Goal: Transaction & Acquisition: Purchase product/service

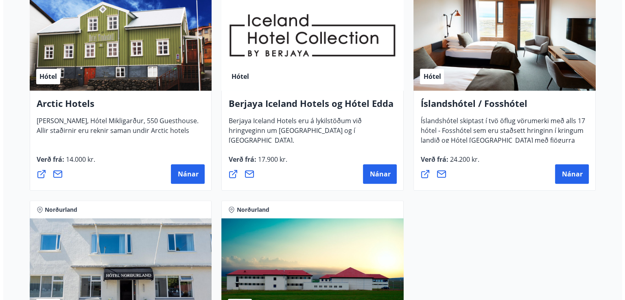
scroll to position [381, 0]
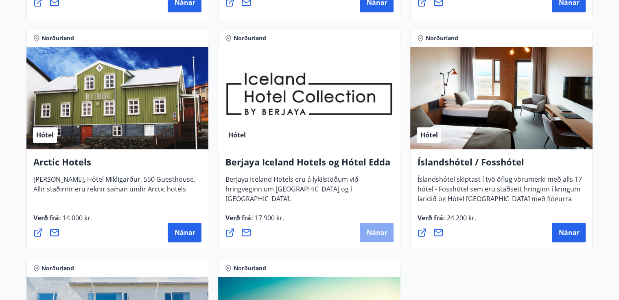
click at [377, 233] on span "Nánar" at bounding box center [376, 232] width 21 height 9
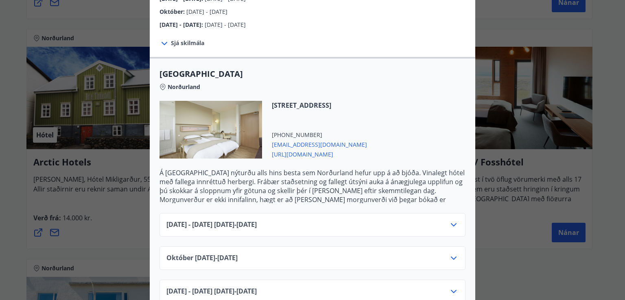
scroll to position [244, 0]
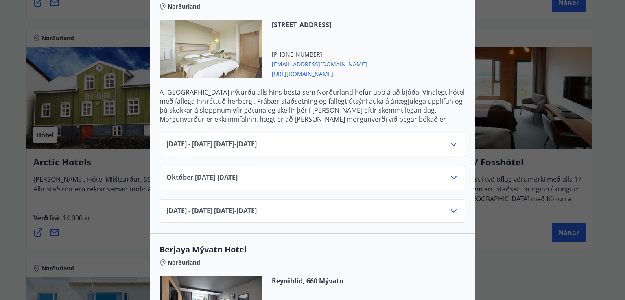
click at [451, 140] on icon at bounding box center [454, 145] width 10 height 10
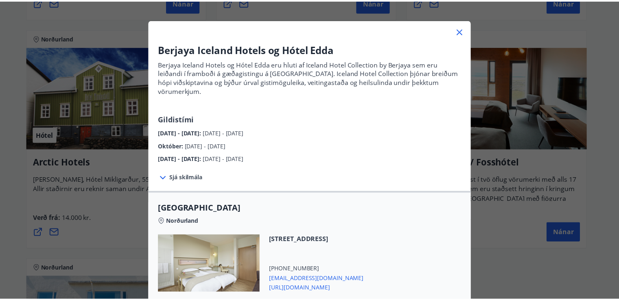
scroll to position [0, 0]
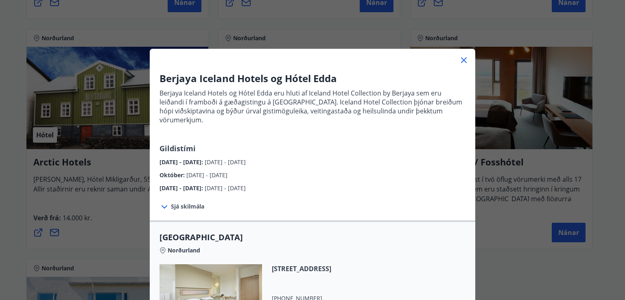
click at [459, 59] on icon at bounding box center [464, 60] width 10 height 10
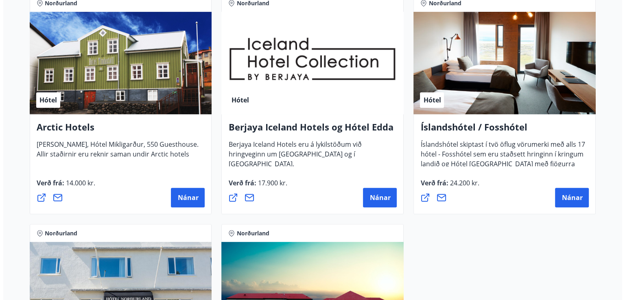
scroll to position [381, 0]
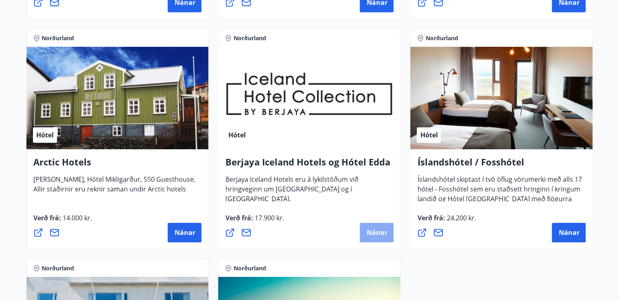
click at [368, 226] on button "Nánar" at bounding box center [377, 233] width 34 height 20
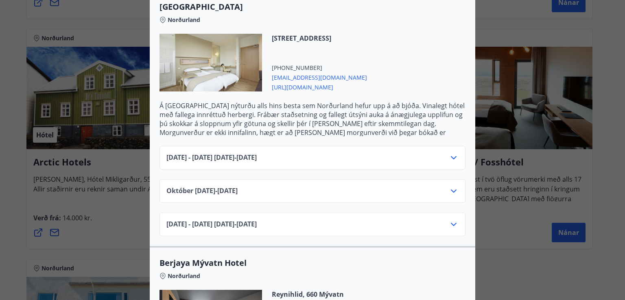
scroll to position [244, 0]
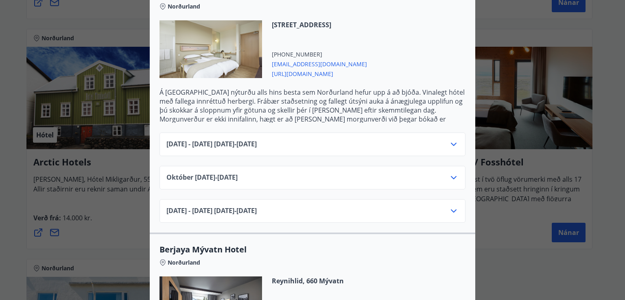
click at [449, 140] on icon at bounding box center [454, 145] width 10 height 10
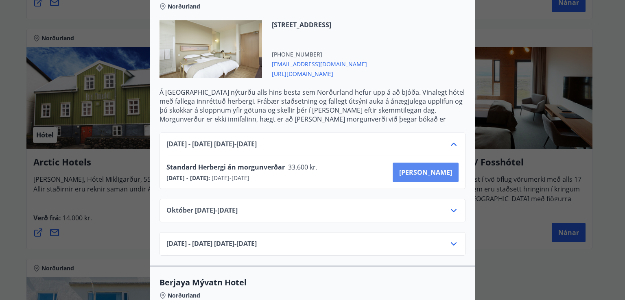
click at [439, 168] on span "[PERSON_NAME]" at bounding box center [425, 172] width 53 height 9
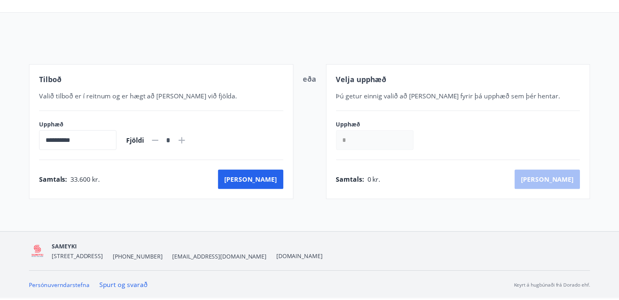
scroll to position [65, 0]
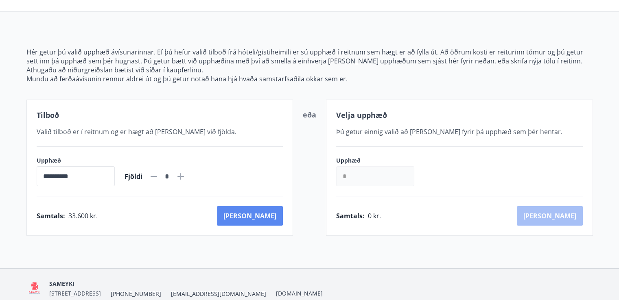
click at [270, 212] on button "[PERSON_NAME]" at bounding box center [250, 216] width 66 height 20
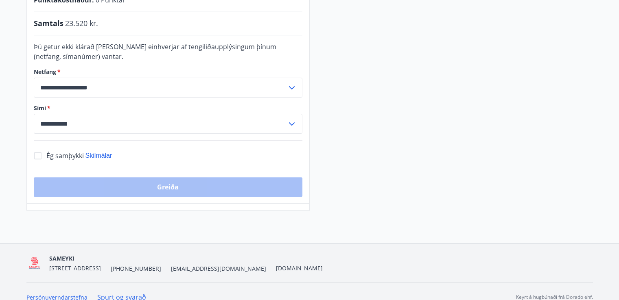
scroll to position [239, 0]
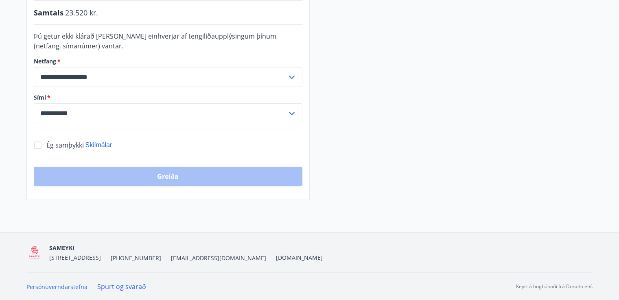
click at [290, 76] on icon at bounding box center [292, 77] width 6 height 3
click at [292, 110] on icon at bounding box center [292, 114] width 10 height 10
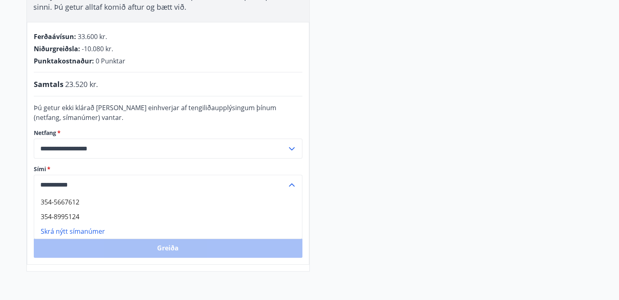
scroll to position [117, 0]
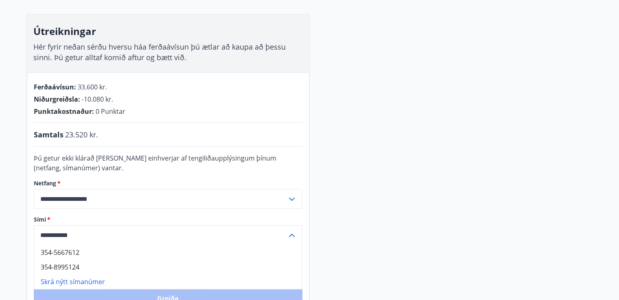
click at [247, 109] on div "Punktakostnaður : 0 Punktar" at bounding box center [168, 111] width 268 height 9
click at [290, 199] on icon at bounding box center [292, 199] width 10 height 10
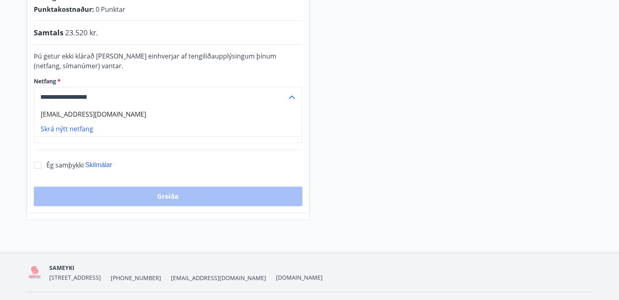
scroll to position [239, 0]
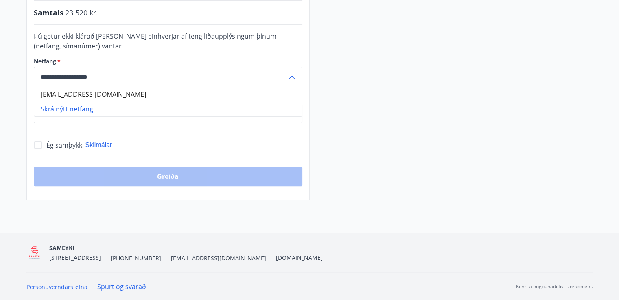
click at [159, 175] on div "Greiða" at bounding box center [168, 177] width 268 height 20
click at [99, 145] on span "Skilmálar" at bounding box center [98, 145] width 27 height 7
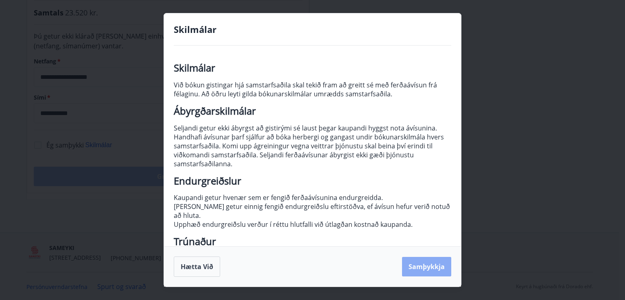
click at [425, 263] on button "Samþykkja" at bounding box center [426, 267] width 49 height 20
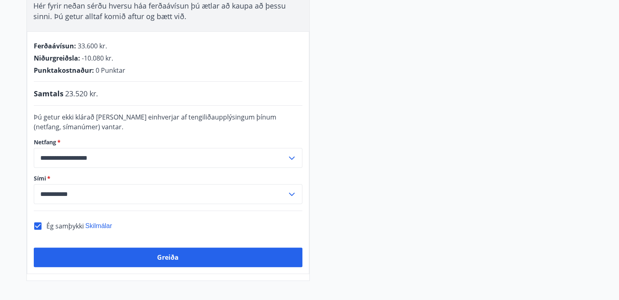
scroll to position [198, 0]
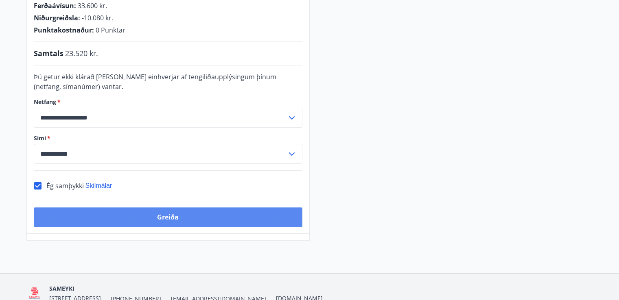
click at [169, 216] on button "Greiða" at bounding box center [168, 217] width 268 height 20
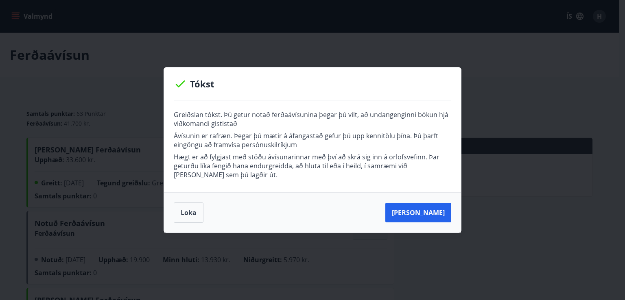
click at [192, 210] on button "Loka" at bounding box center [189, 213] width 30 height 20
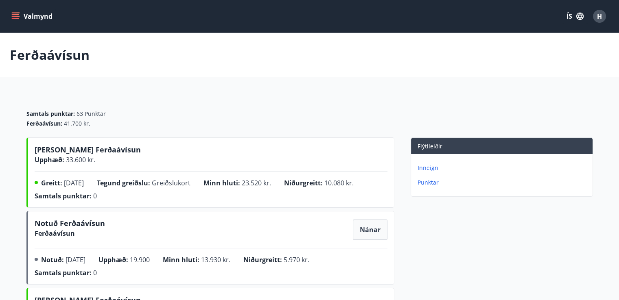
click at [15, 14] on icon "menu" at bounding box center [15, 14] width 7 height 1
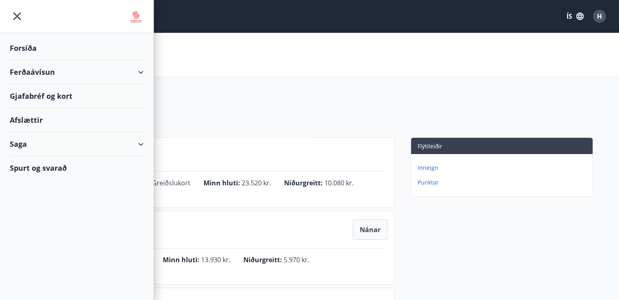
click at [135, 72] on div "Ferðaávísun" at bounding box center [77, 72] width 134 height 24
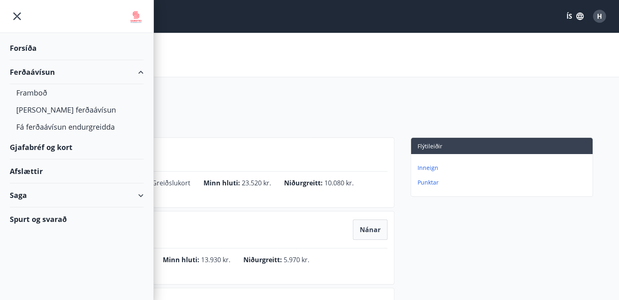
click at [211, 100] on div "Samtals punktar : 63 Punktar Ferðaávísun : 41.700 kr." at bounding box center [309, 116] width 566 height 44
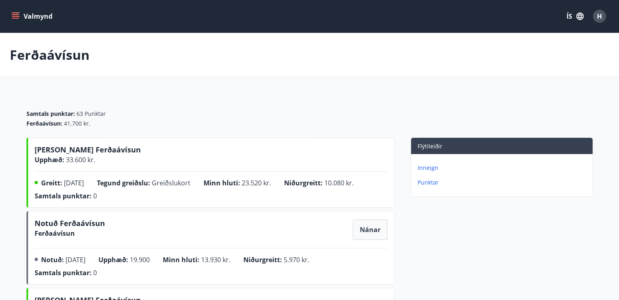
click at [371, 228] on span "Nánar" at bounding box center [370, 229] width 21 height 9
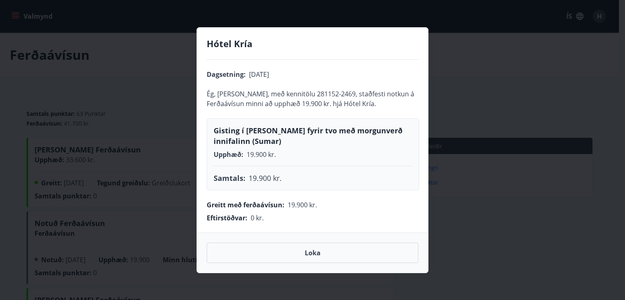
click at [311, 256] on span "Loka" at bounding box center [313, 253] width 16 height 9
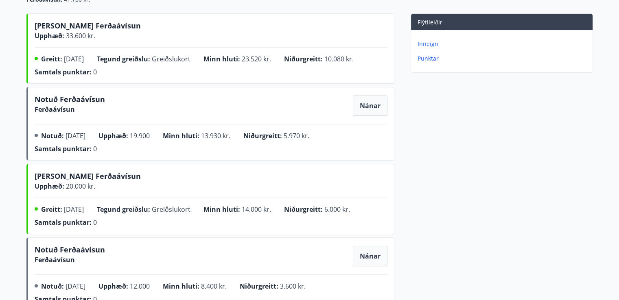
scroll to position [163, 0]
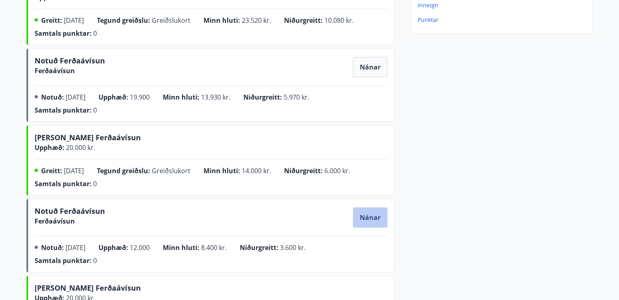
click at [378, 216] on span "Nánar" at bounding box center [370, 217] width 21 height 9
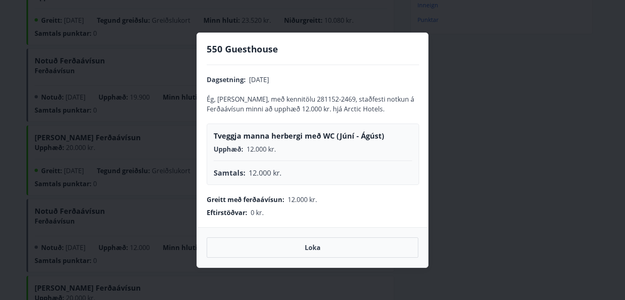
click at [312, 248] on span "Loka" at bounding box center [313, 247] width 16 height 9
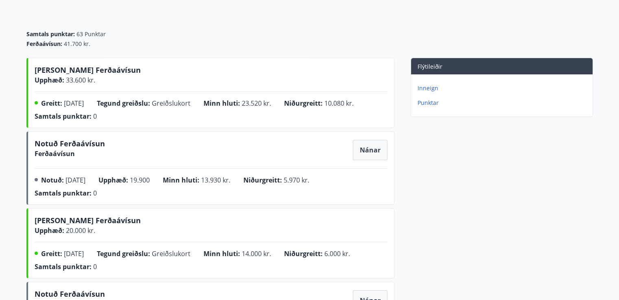
scroll to position [41, 0]
